Goal: Information Seeking & Learning: Find specific fact

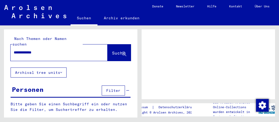
type input "**********"
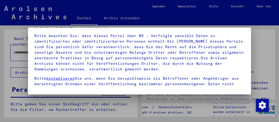
scroll to position [11, 0]
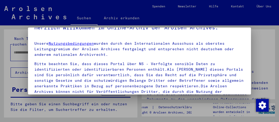
click at [91, 72] on p "Bitte beachten Sie, dass dieses Portal über NS - Verfolgte sensible Daten zu id…" at bounding box center [139, 80] width 210 height 39
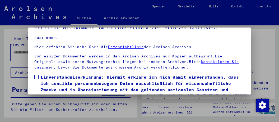
scroll to position [81, 0]
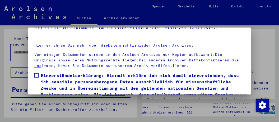
click at [43, 74] on span "Einverständniserklärung: Hiermit erkläre ich mich damit einverstanden, dass ich…" at bounding box center [143, 88] width 204 height 32
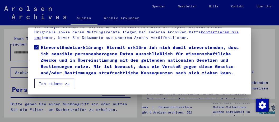
click at [60, 85] on button "Ich stimme zu" at bounding box center [54, 83] width 40 height 10
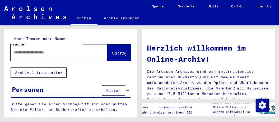
click at [44, 50] on input "text" at bounding box center [53, 53] width 78 height 6
type input "**********"
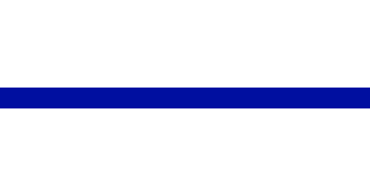
scroll to position [36, 0]
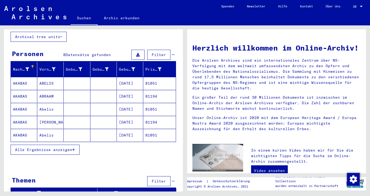
click at [45, 121] on span "Alle Ergebnisse anzeigen" at bounding box center [43, 149] width 57 height 5
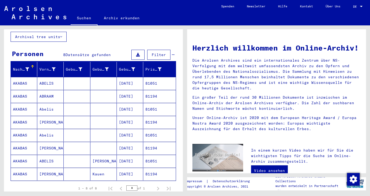
click at [19, 80] on mat-cell "AKABAS" at bounding box center [24, 83] width 26 height 13
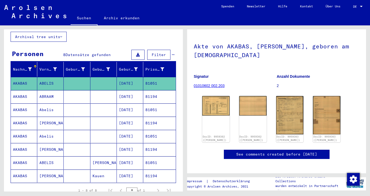
scroll to position [28, 0]
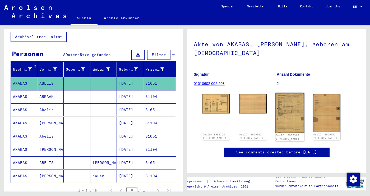
click at [279, 112] on img at bounding box center [289, 113] width 29 height 40
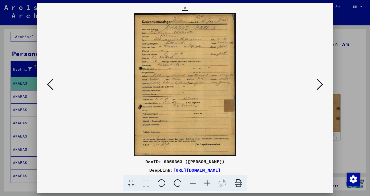
click at [208, 121] on icon at bounding box center [207, 183] width 14 height 16
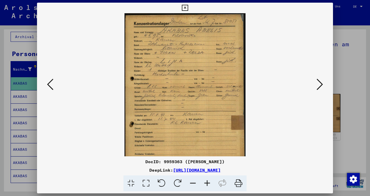
click at [208, 121] on icon at bounding box center [207, 183] width 14 height 16
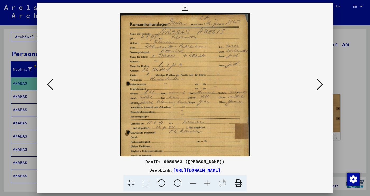
click at [208, 121] on icon at bounding box center [207, 183] width 14 height 16
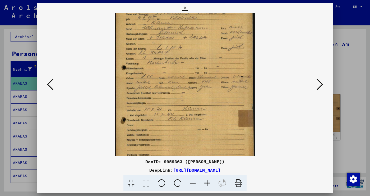
scroll to position [23, 0]
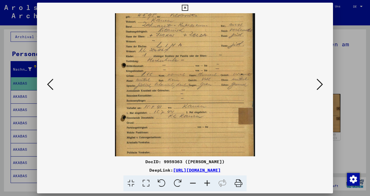
drag, startPoint x: 183, startPoint y: 143, endPoint x: 182, endPoint y: 119, distance: 23.5
click at [182, 119] on img at bounding box center [185, 88] width 140 height 196
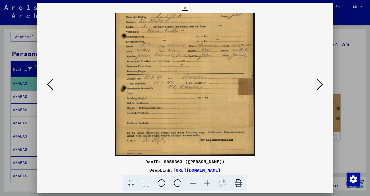
drag, startPoint x: 185, startPoint y: 134, endPoint x: 182, endPoint y: 78, distance: 56.3
click at [182, 78] on img at bounding box center [185, 58] width 140 height 196
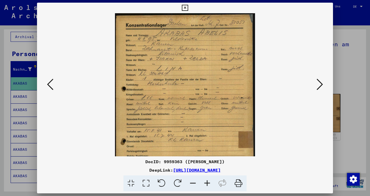
drag, startPoint x: 180, startPoint y: 77, endPoint x: 181, endPoint y: 142, distance: 65.2
click at [181, 121] on img at bounding box center [185, 111] width 140 height 196
click at [188, 10] on icon at bounding box center [185, 8] width 6 height 6
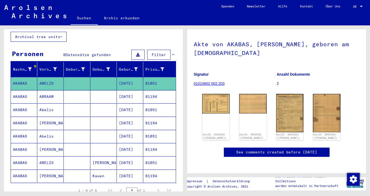
click at [25, 90] on mat-cell "AKABAS" at bounding box center [24, 96] width 26 height 13
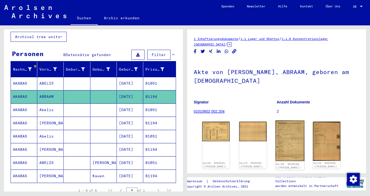
click at [279, 121] on img at bounding box center [289, 140] width 29 height 40
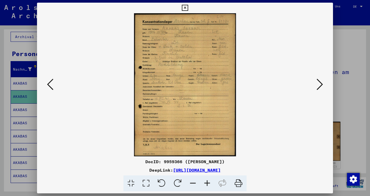
click at [188, 8] on icon at bounding box center [185, 8] width 6 height 6
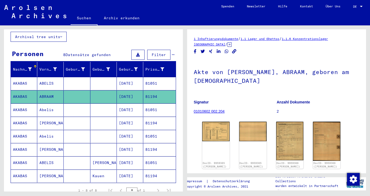
click at [27, 103] on mat-cell "AKABAS" at bounding box center [24, 109] width 26 height 13
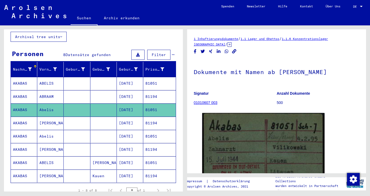
click at [89, 117] on mat-cell at bounding box center [77, 122] width 26 height 13
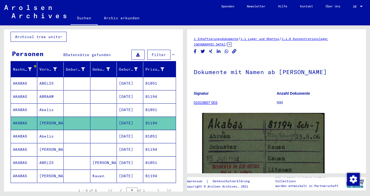
click at [76, 121] on mat-cell at bounding box center [77, 136] width 26 height 13
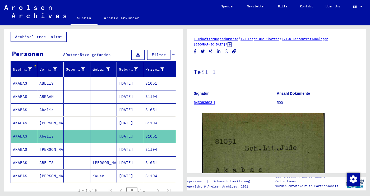
click at [65, 121] on mat-cell at bounding box center [77, 149] width 26 height 13
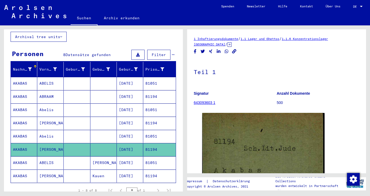
click at [68, 121] on mat-cell at bounding box center [77, 162] width 26 height 13
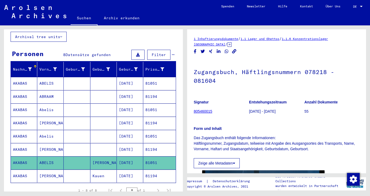
click at [49, 80] on mat-cell "ABELIS" at bounding box center [50, 83] width 26 height 13
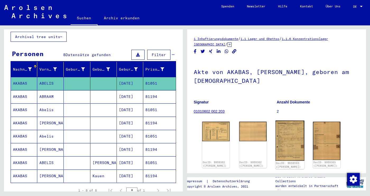
click at [279, 121] on img at bounding box center [289, 140] width 29 height 40
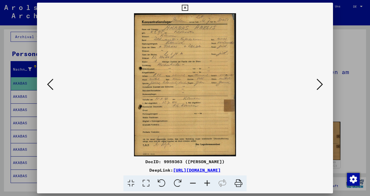
click at [188, 7] on icon at bounding box center [185, 8] width 6 height 6
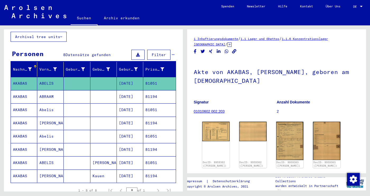
click at [26, 83] on mat-cell "AKABAS" at bounding box center [24, 83] width 26 height 13
click at [27, 90] on mat-cell "AKABAS" at bounding box center [24, 96] width 26 height 13
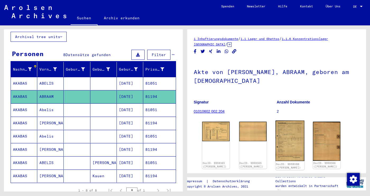
click at [279, 121] on img at bounding box center [289, 140] width 29 height 40
click at [25, 105] on mat-cell "AKABAS" at bounding box center [24, 109] width 26 height 13
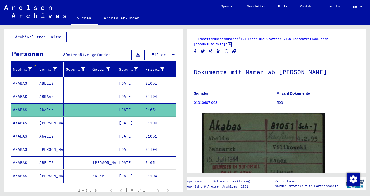
click at [23, 77] on mat-cell "AKABAS" at bounding box center [24, 83] width 26 height 13
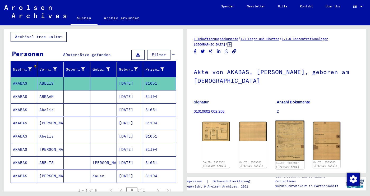
click at [279, 121] on img at bounding box center [289, 140] width 29 height 40
click at [21, 103] on mat-cell "AKABAS" at bounding box center [24, 109] width 26 height 13
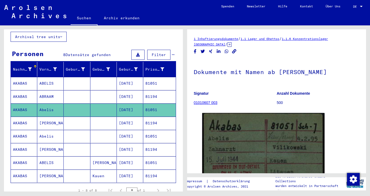
click at [18, 117] on mat-cell "AKABAS" at bounding box center [24, 122] width 26 height 13
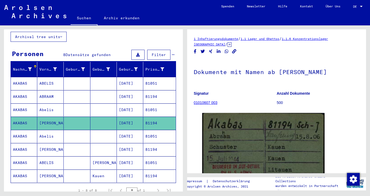
click at [21, 103] on mat-cell "AKABAS" at bounding box center [24, 109] width 26 height 13
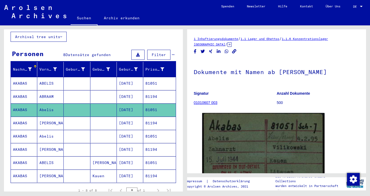
scroll to position [55, 0]
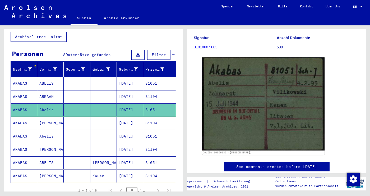
click at [24, 117] on mat-cell "AKABAS" at bounding box center [24, 122] width 26 height 13
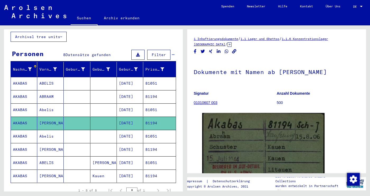
scroll to position [55, 0]
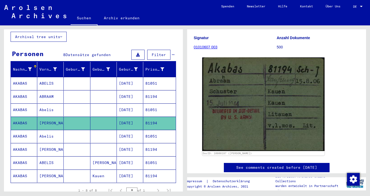
click at [24, 104] on mat-cell "AKABAS" at bounding box center [24, 109] width 26 height 13
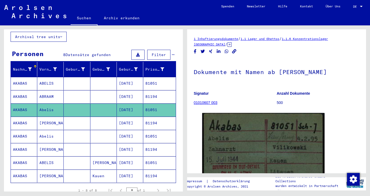
click at [22, 121] on mat-cell "AKABAS" at bounding box center [24, 136] width 26 height 13
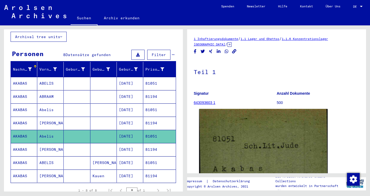
scroll to position [83, 0]
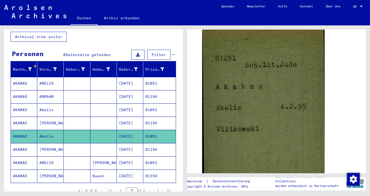
click at [14, 121] on mat-cell "AKABAS" at bounding box center [24, 149] width 26 height 13
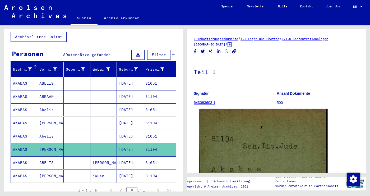
scroll to position [83, 0]
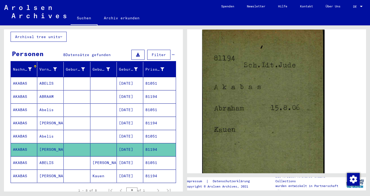
click at [13, 121] on mat-cell "AKABAS" at bounding box center [24, 162] width 26 height 13
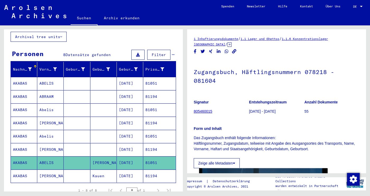
scroll to position [83, 0]
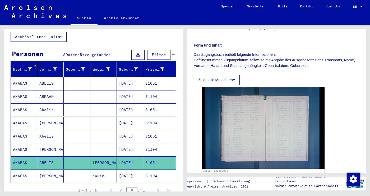
click at [13, 121] on mat-cell "AKABAS" at bounding box center [24, 175] width 26 height 13
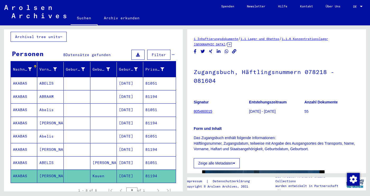
click at [29, 121] on mat-cell "AKABAS" at bounding box center [24, 162] width 26 height 13
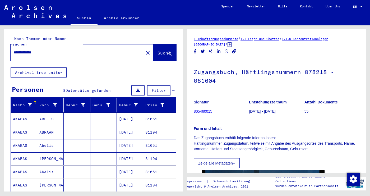
click at [22, 112] on mat-cell "AKABAS" at bounding box center [24, 118] width 26 height 13
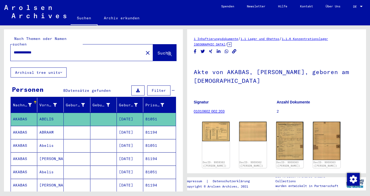
click at [26, 121] on mat-cell "AKABAS" at bounding box center [24, 132] width 26 height 13
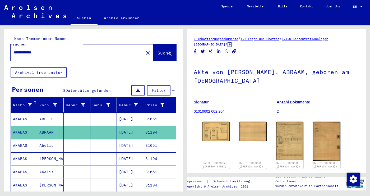
scroll to position [28, 0]
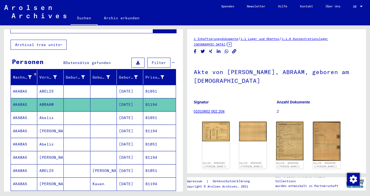
click at [21, 113] on mat-cell "AKABAS" at bounding box center [24, 117] width 26 height 13
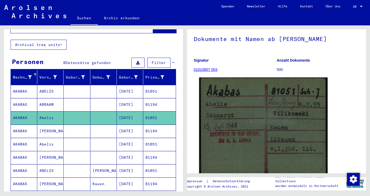
scroll to position [55, 0]
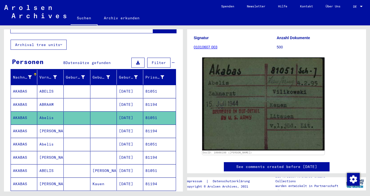
click at [50, 98] on mat-cell "ABRAAM" at bounding box center [50, 104] width 26 height 13
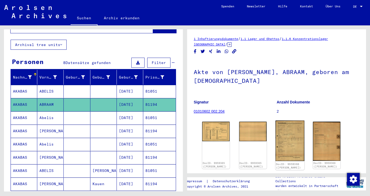
scroll to position [28, 0]
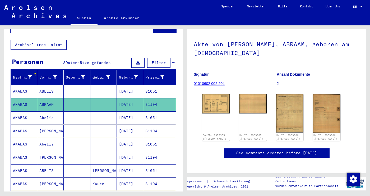
click at [26, 121] on mat-cell "AKABAS" at bounding box center [24, 130] width 26 height 13
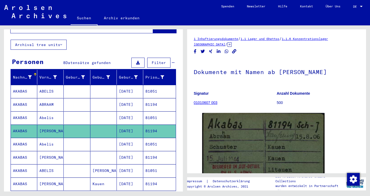
click at [18, 114] on mat-cell "AKABAS" at bounding box center [24, 117] width 26 height 13
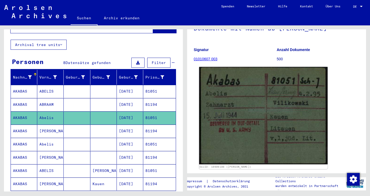
scroll to position [55, 0]
